Goal: Transaction & Acquisition: Purchase product/service

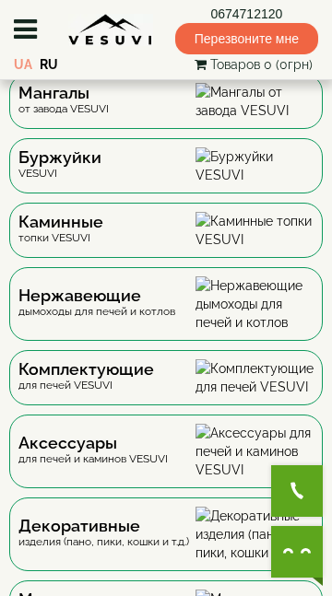
scroll to position [137, 0]
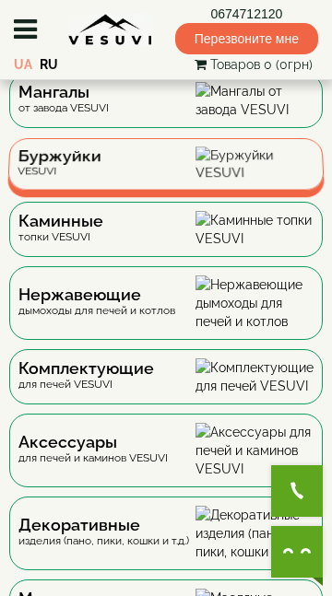
click at [204, 191] on div "Буржуйки VESUVI" at bounding box center [165, 164] width 317 height 53
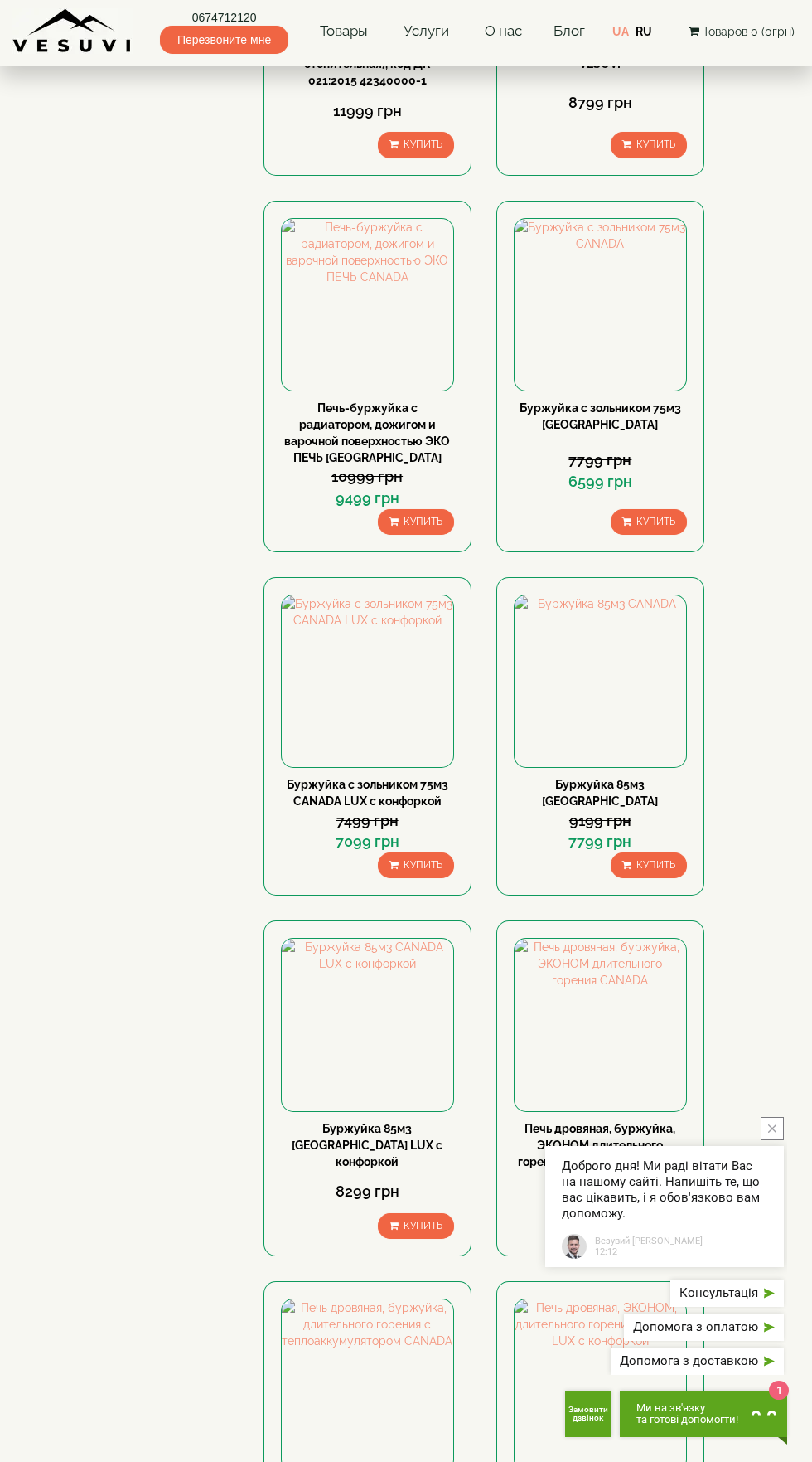
scroll to position [1115, 0]
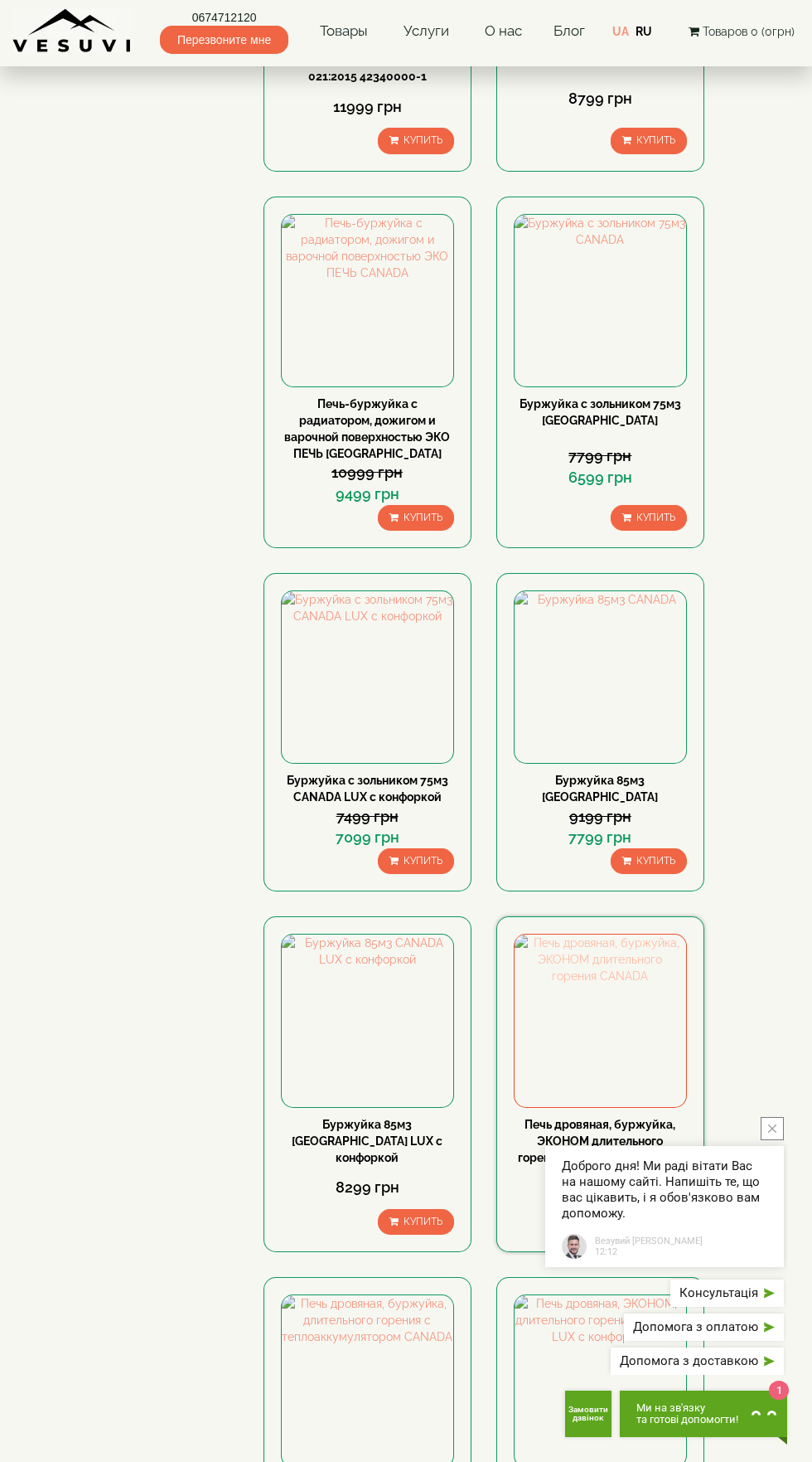
click at [631, 1026] on img at bounding box center [600, 1020] width 172 height 172
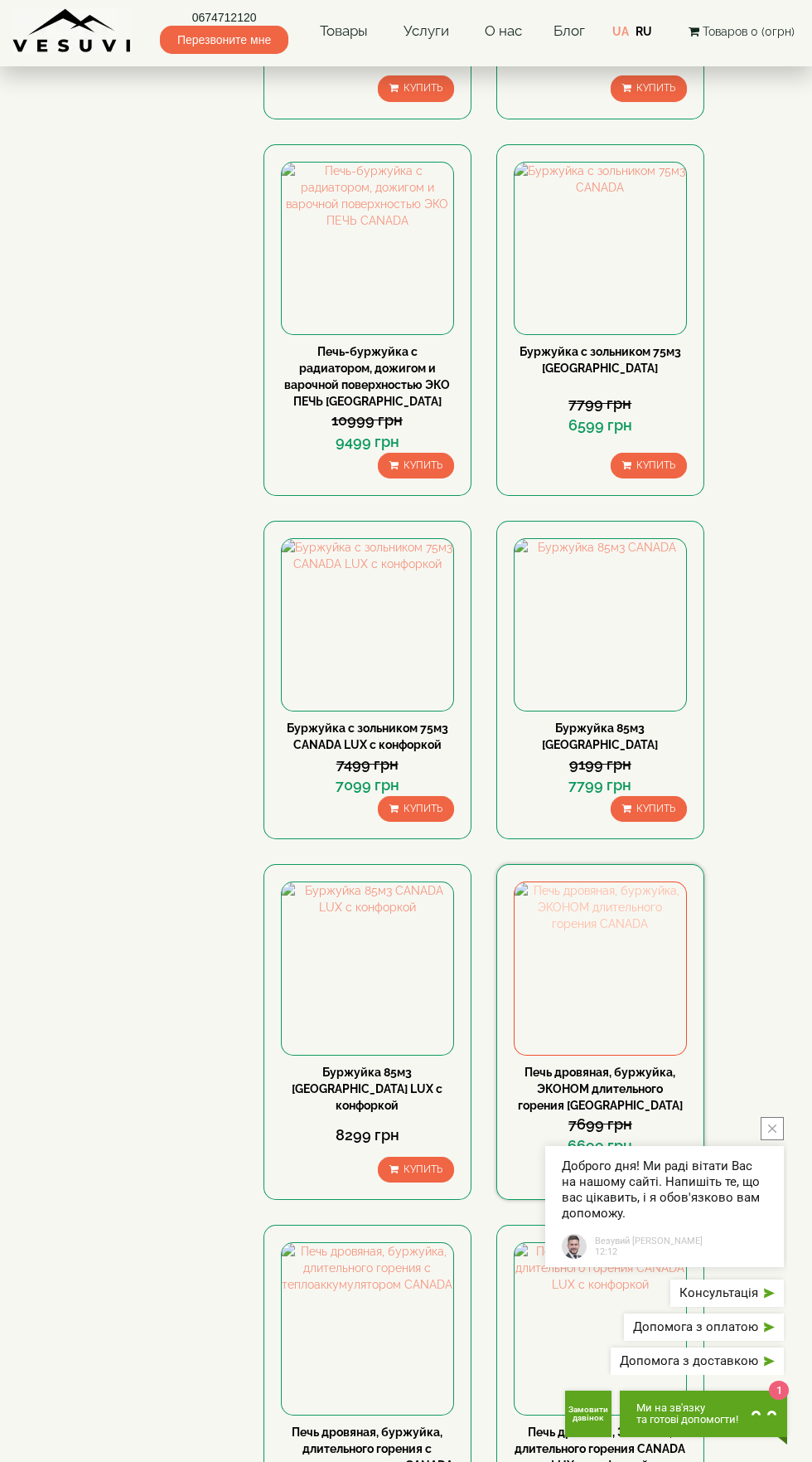
scroll to position [1241, 0]
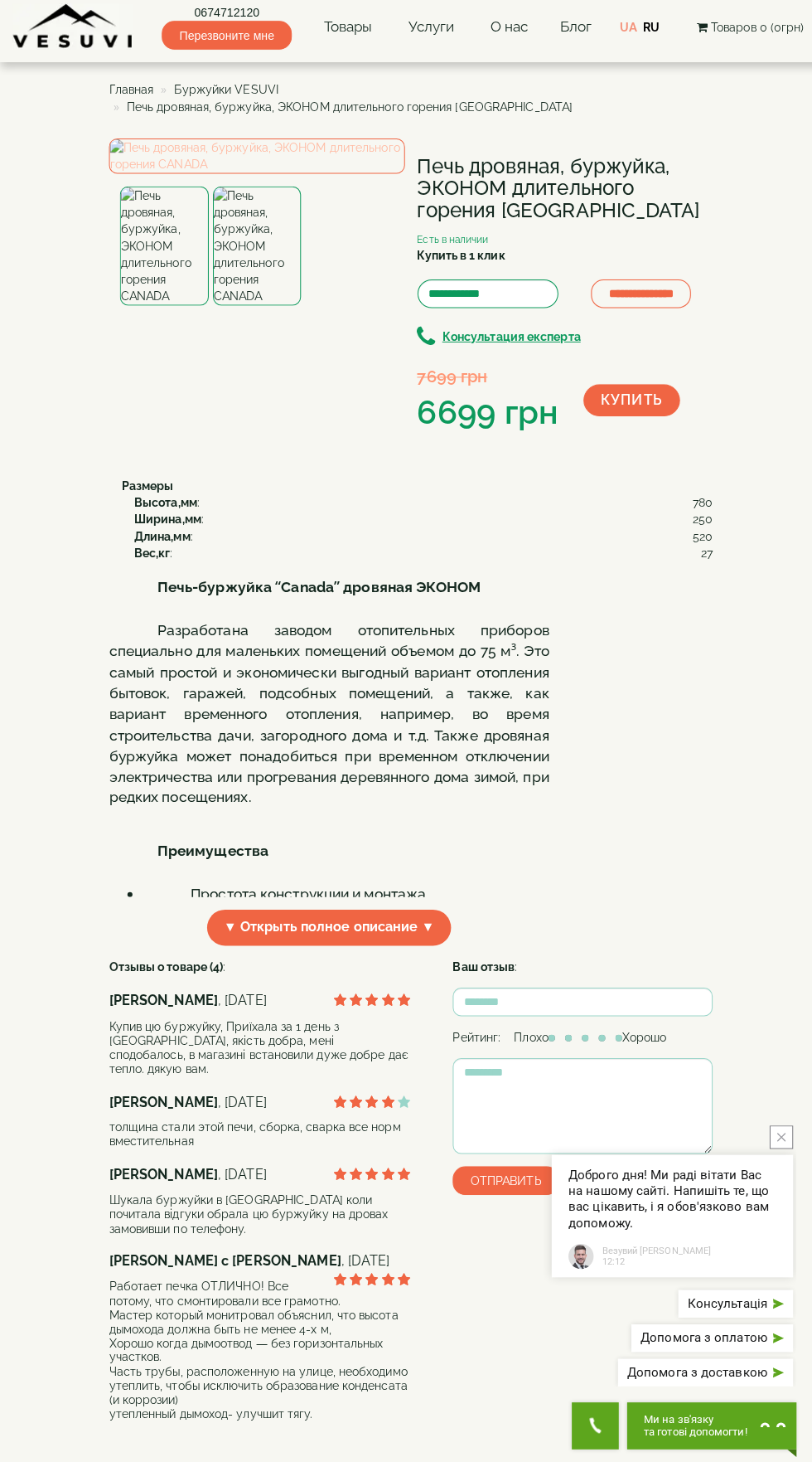
click at [279, 176] on img at bounding box center [254, 159] width 292 height 35
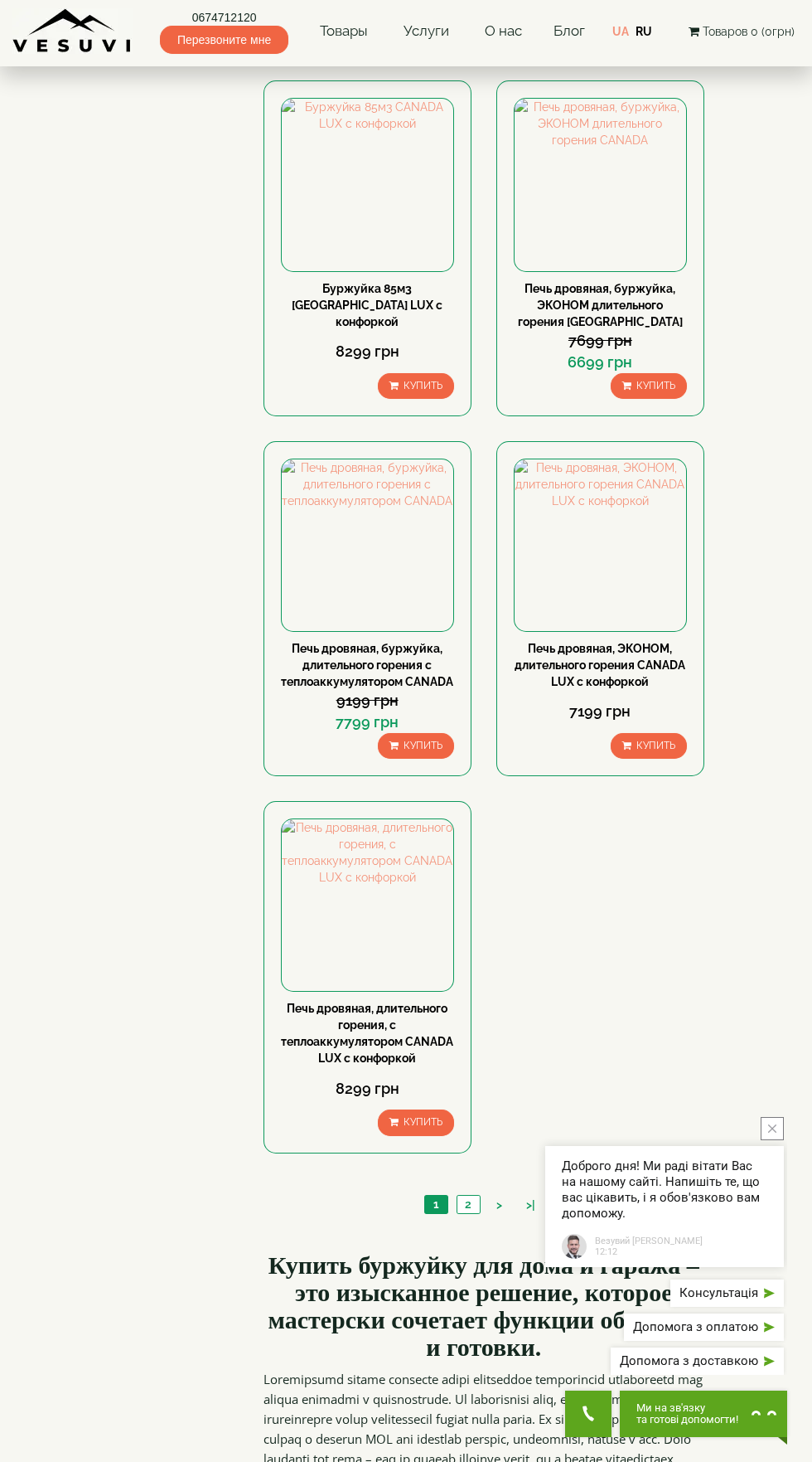
scroll to position [1953, 0]
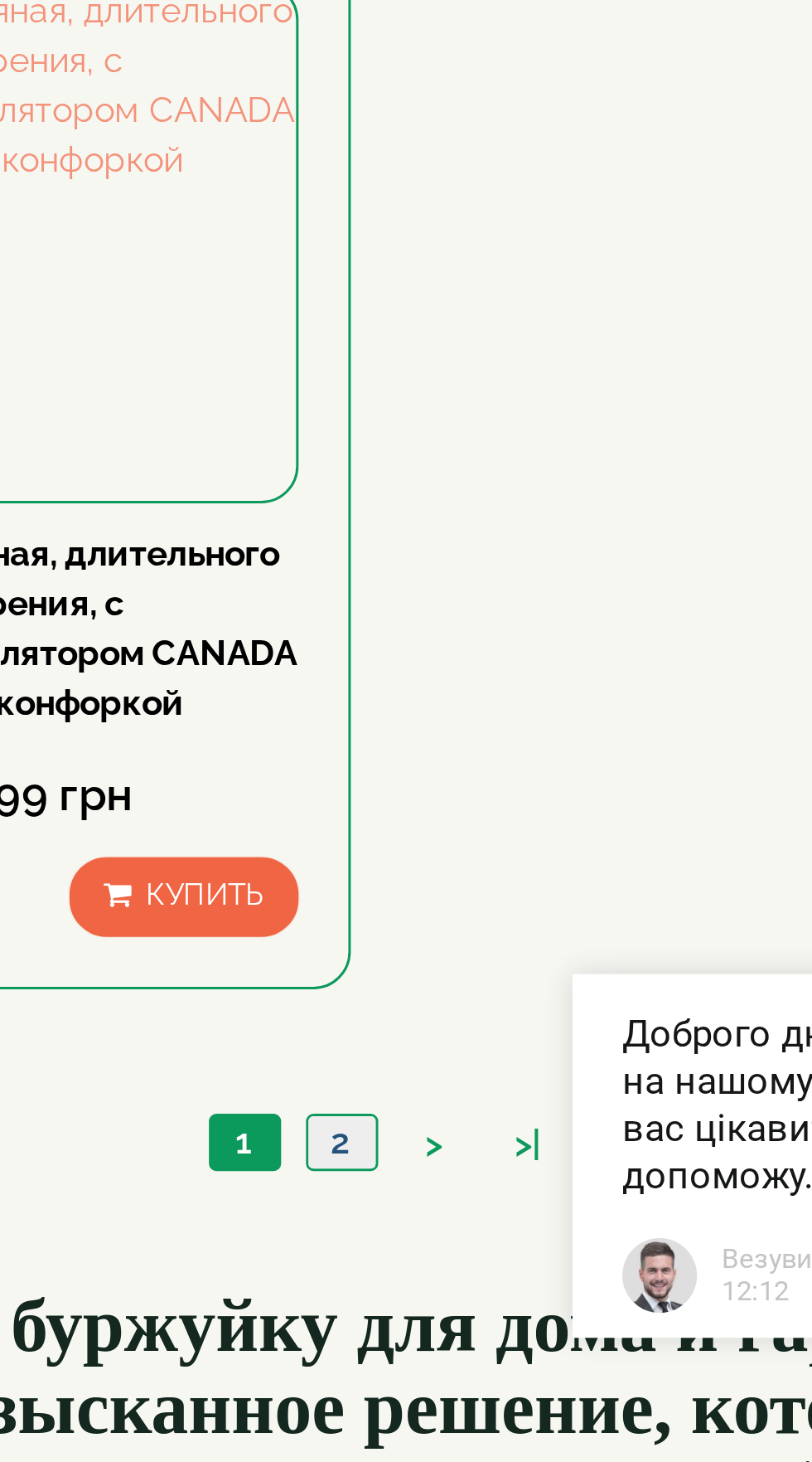
click at [470, 1211] on link "2" at bounding box center [468, 1202] width 23 height 17
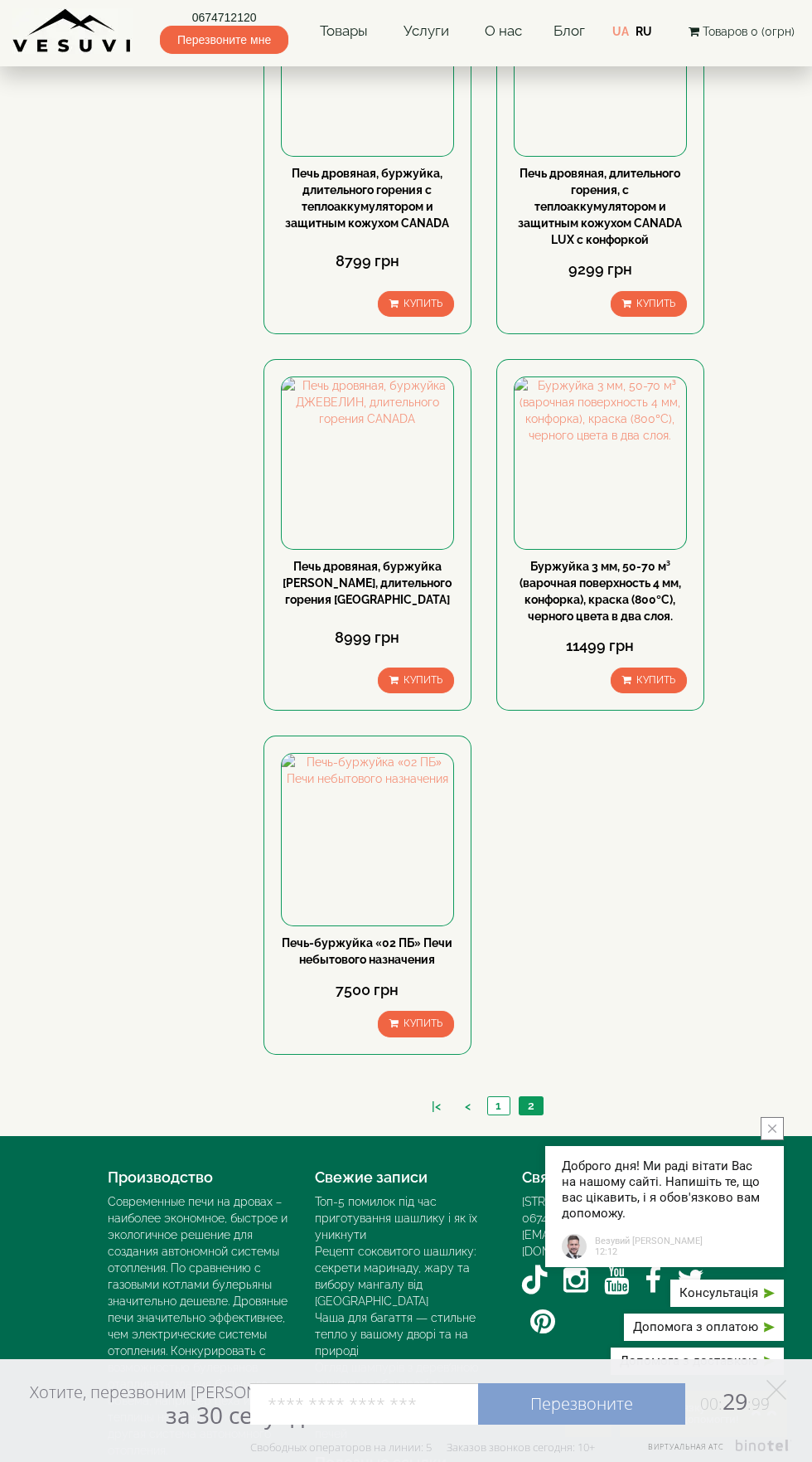
scroll to position [307, 0]
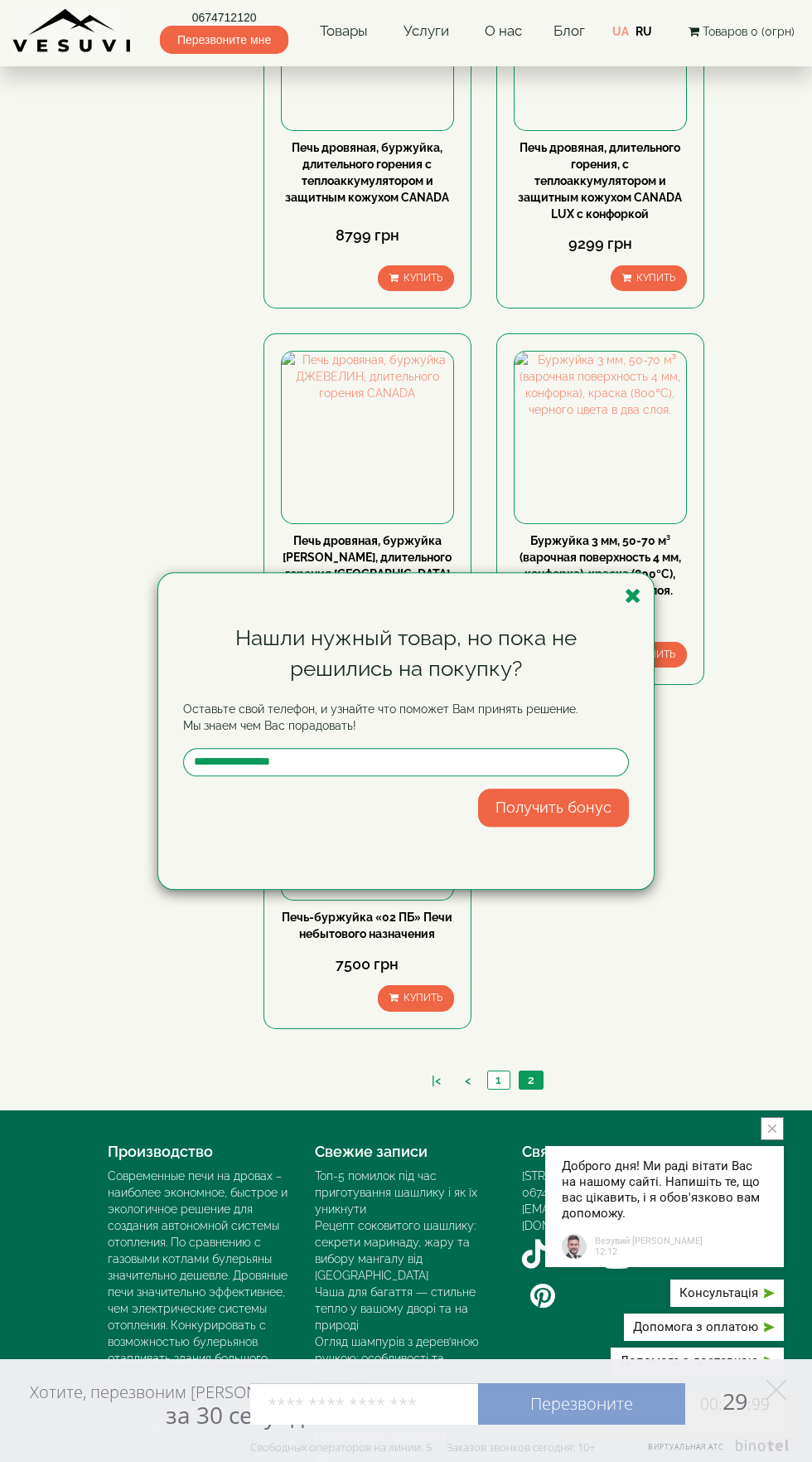
click at [709, 955] on div "Нашли нужный товар, но пока не решились на покупку? Оставьте свой телефон, и уз…" at bounding box center [406, 731] width 812 height 1462
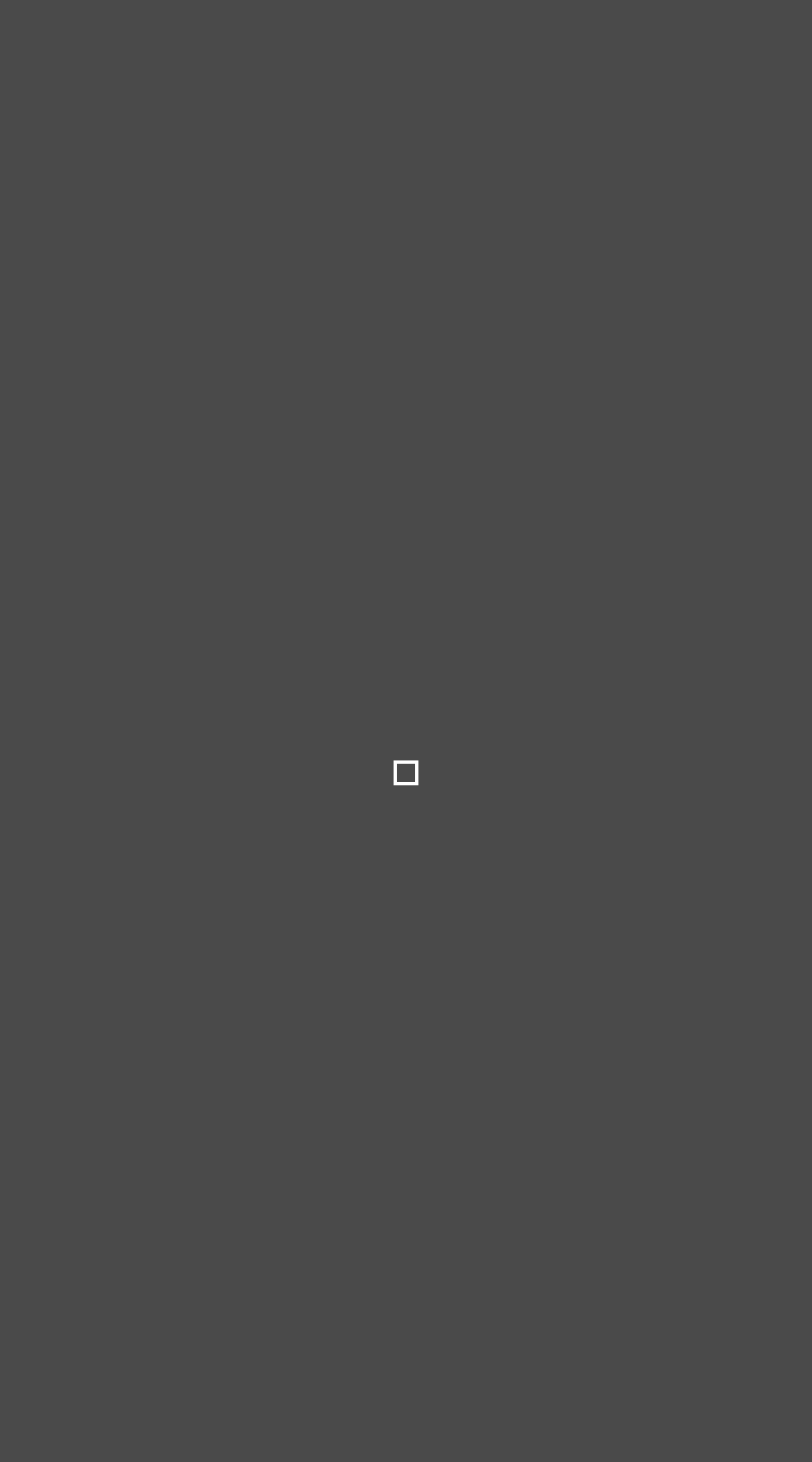
select select
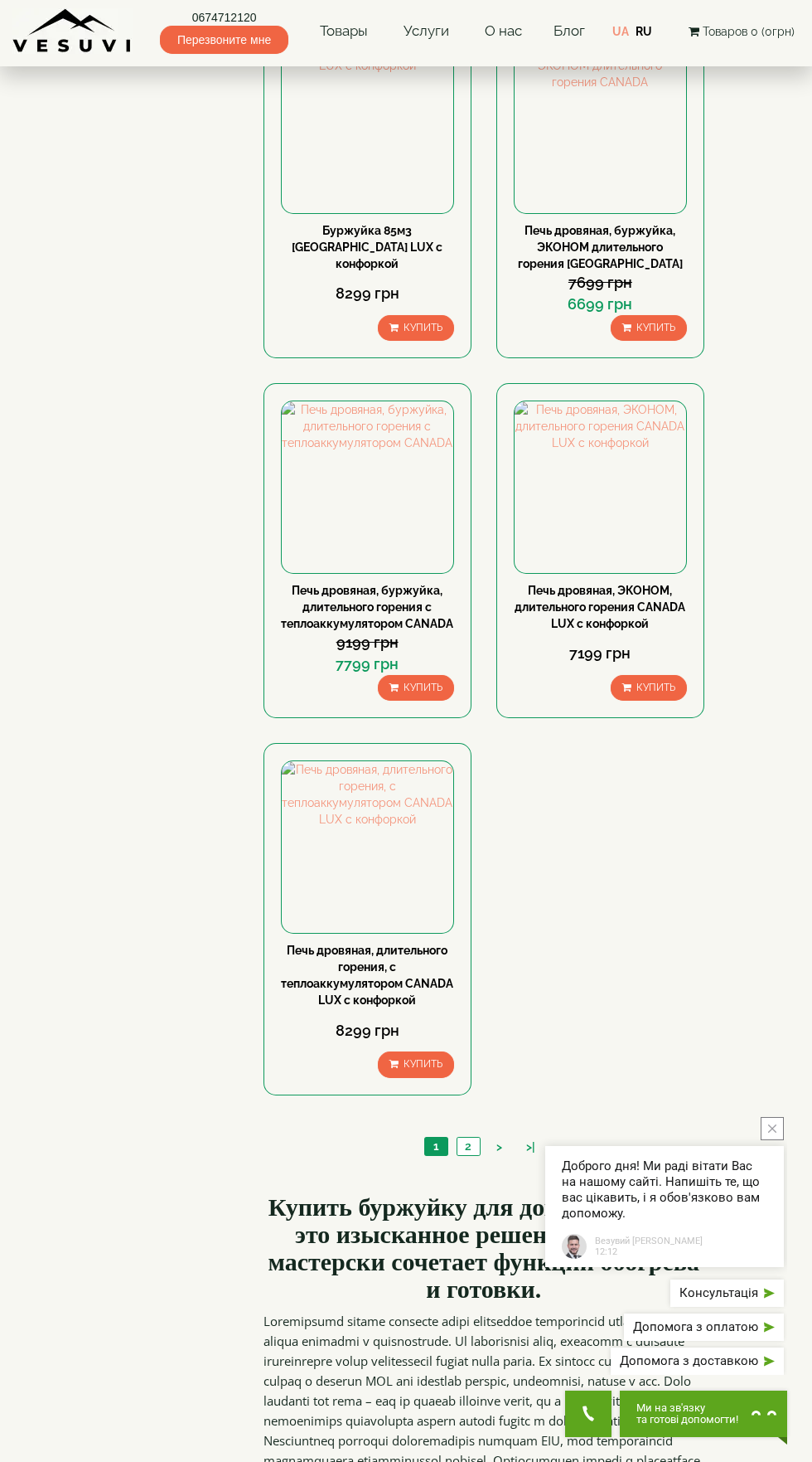
scroll to position [2026, 0]
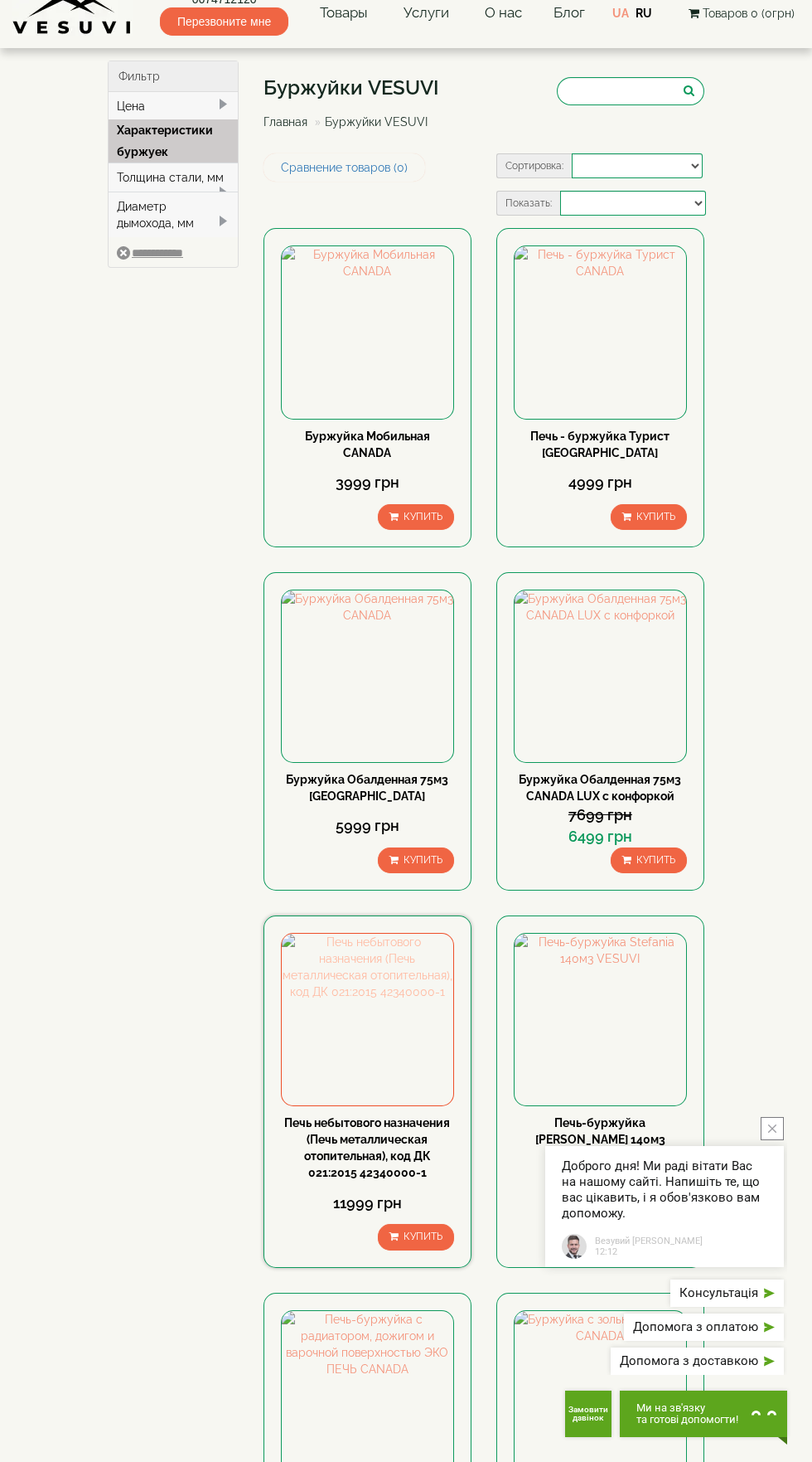
click at [396, 1030] on img at bounding box center [367, 1019] width 172 height 172
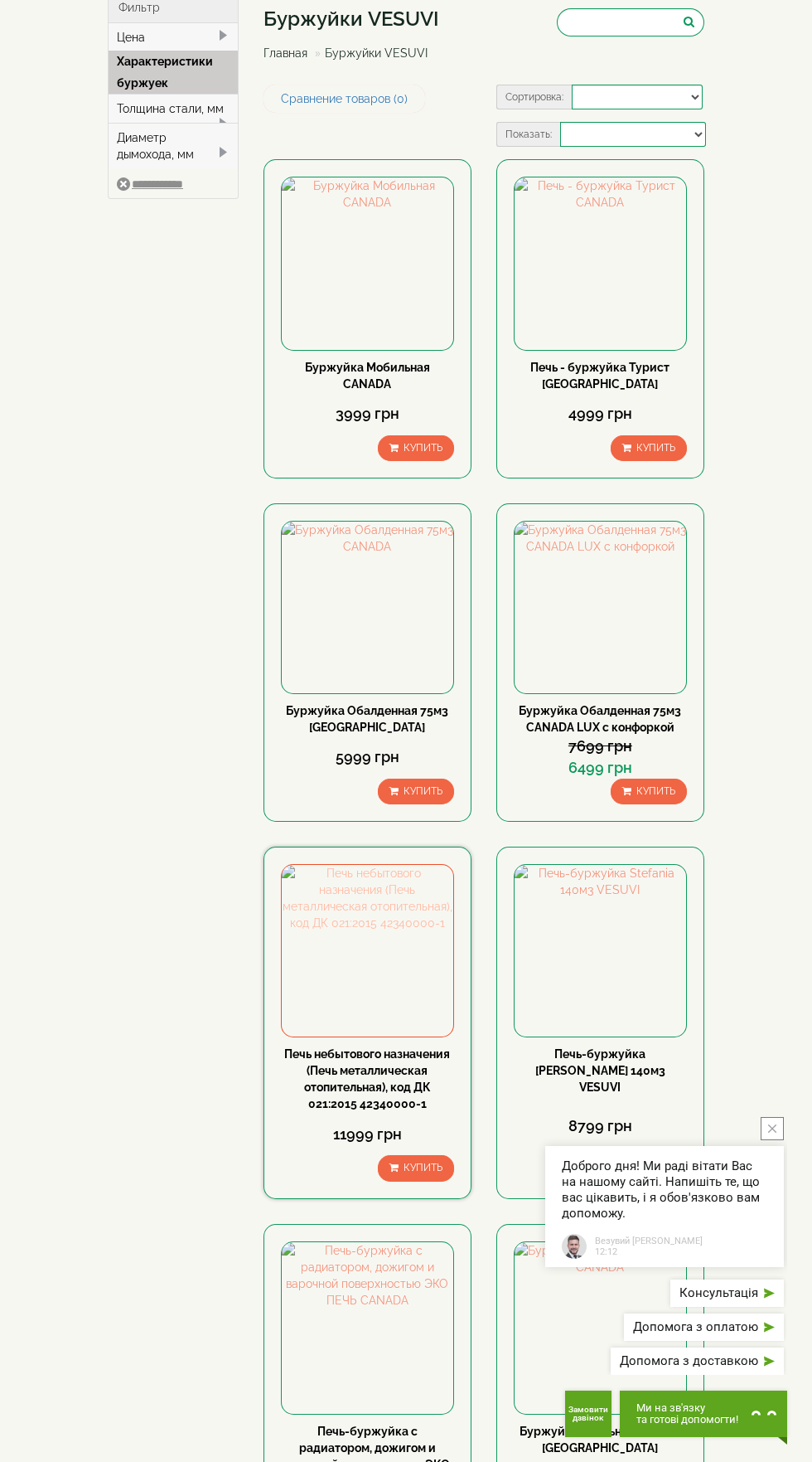
scroll to position [145, 0]
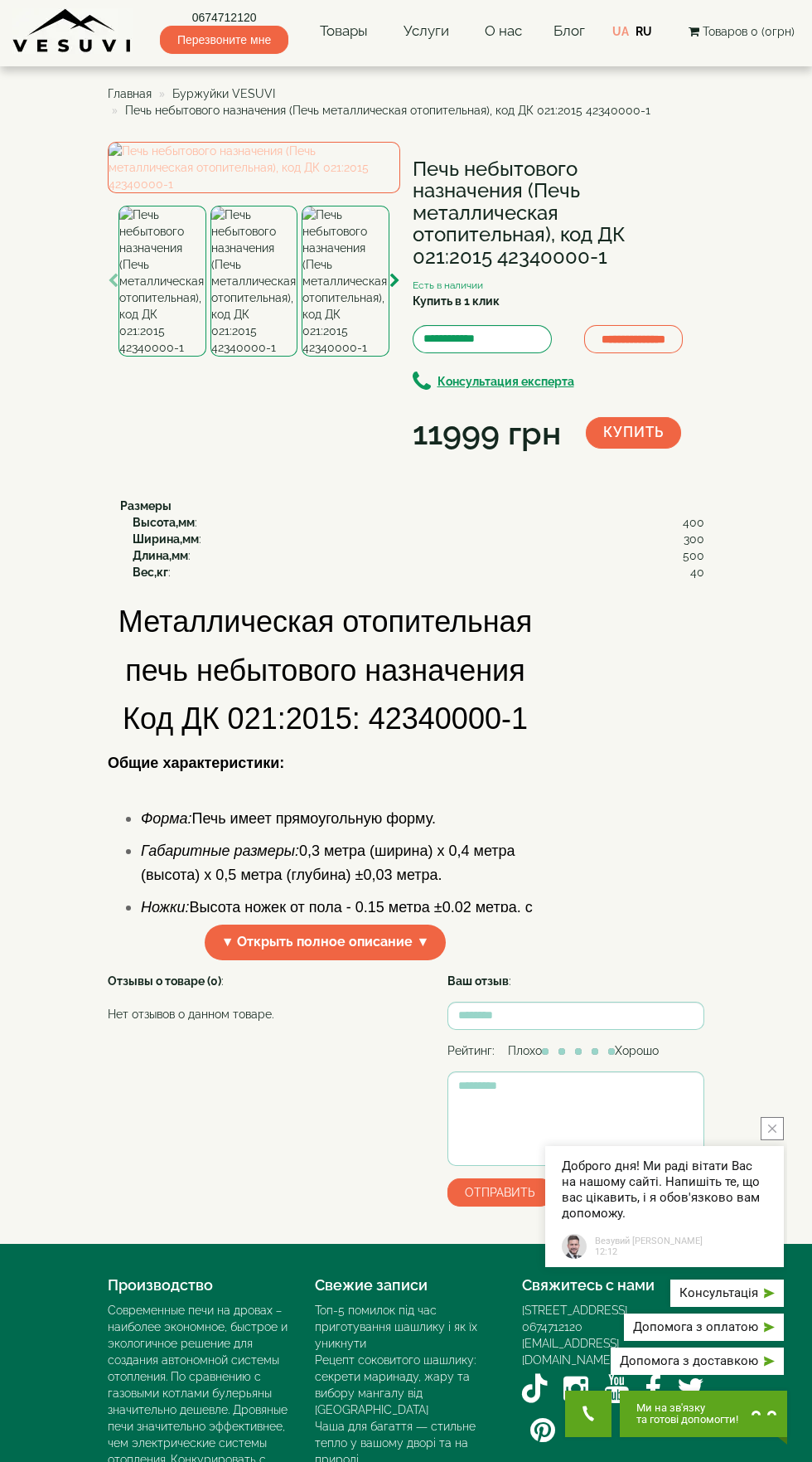
click at [263, 193] on img at bounding box center [254, 167] width 292 height 51
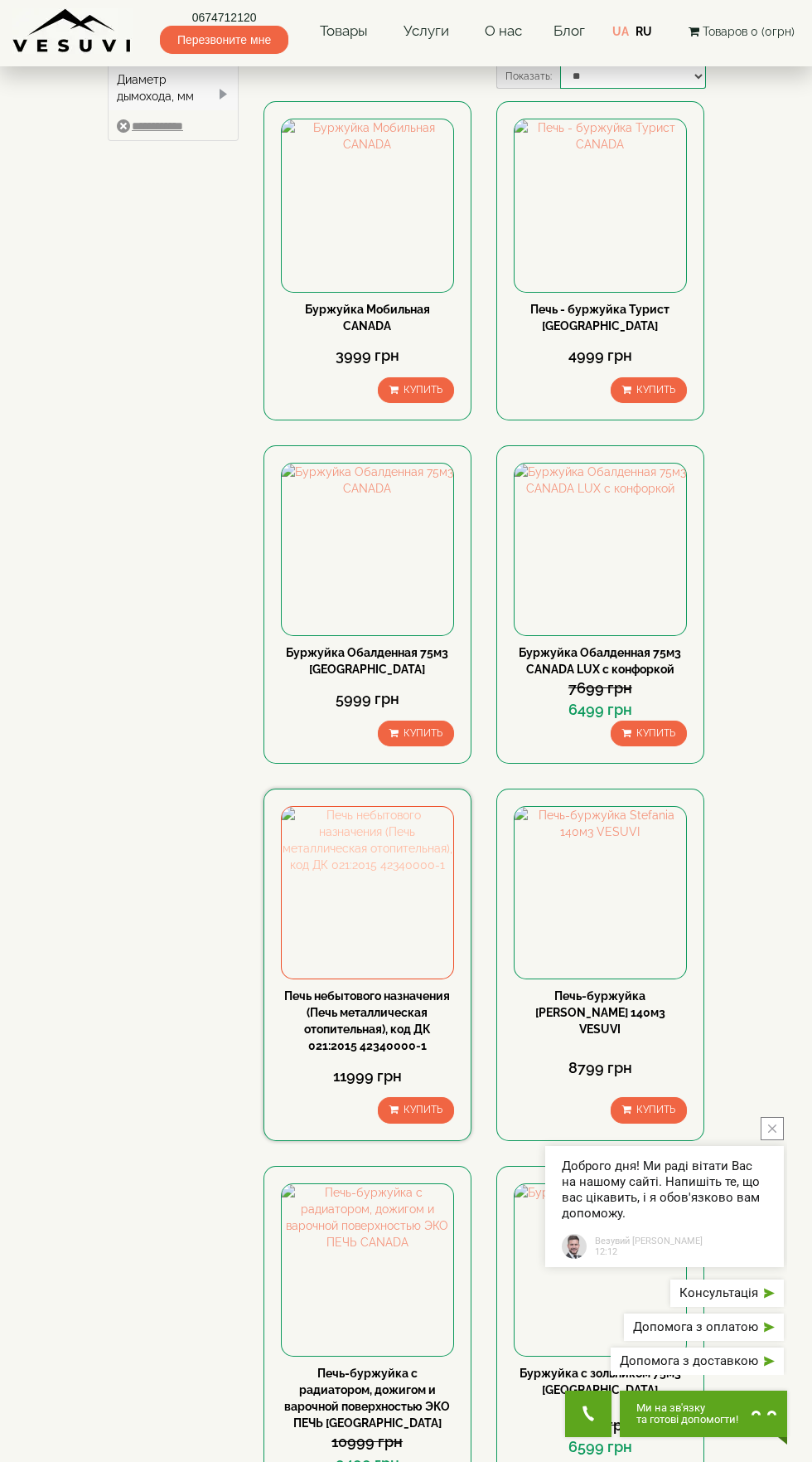
click at [391, 968] on img at bounding box center [367, 892] width 172 height 172
click at [388, 1016] on link "Печь небытового назначения (Печь металлическая отопительная), код ДК 021:2015 4…" at bounding box center [367, 1021] width 165 height 63
